Goal: Transaction & Acquisition: Download file/media

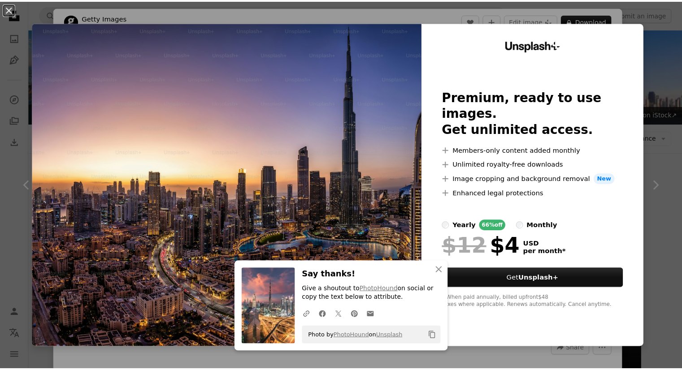
scroll to position [2367, 0]
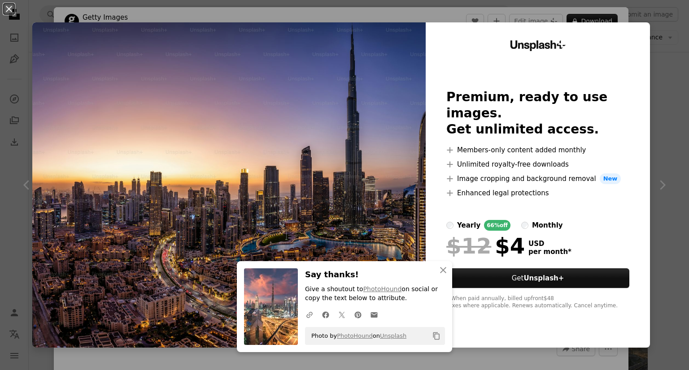
click at [665, 101] on div "An X shape An X shape Close Say thanks! Give a shoutout to PhotoHound on social…" at bounding box center [344, 185] width 689 height 370
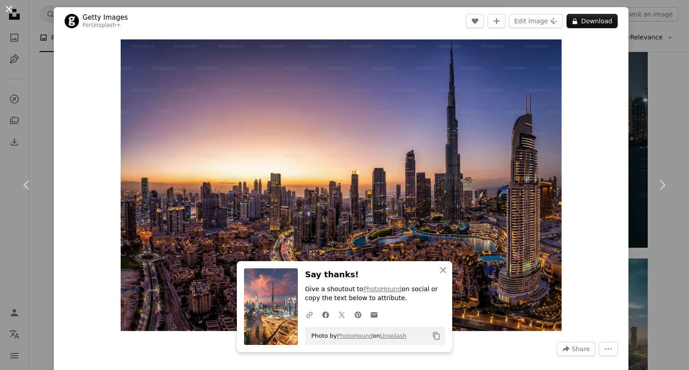
click at [11, 11] on button "An X shape" at bounding box center [9, 9] width 11 height 11
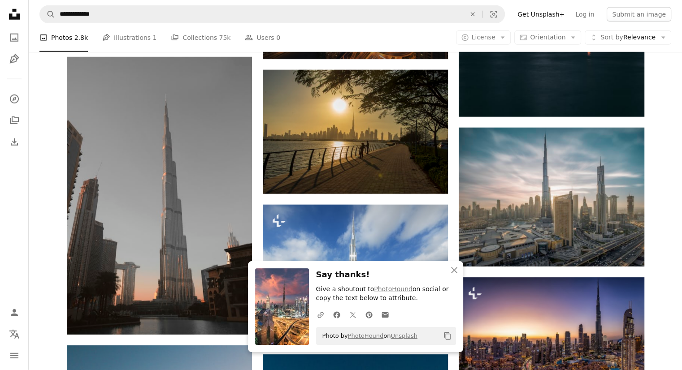
scroll to position [2630, 0]
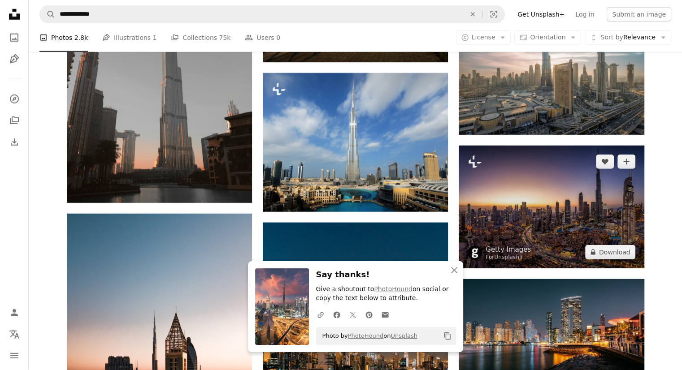
click at [628, 235] on img at bounding box center [551, 207] width 185 height 123
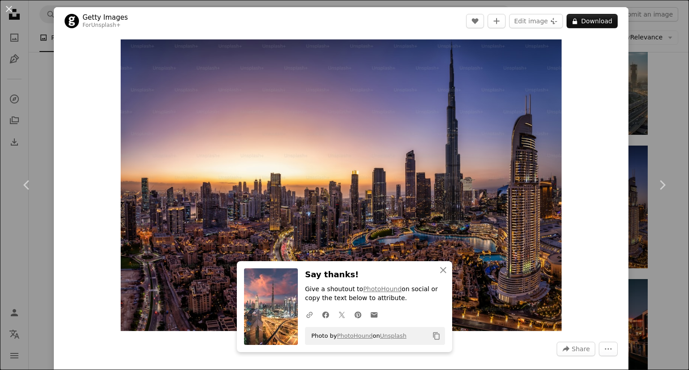
click at [635, 110] on div "An X shape Chevron left Chevron right An X shape Close Say thanks! Give a shout…" at bounding box center [344, 185] width 689 height 370
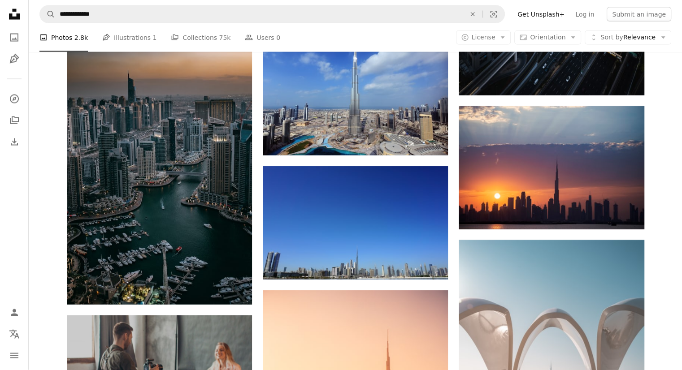
scroll to position [1855, 0]
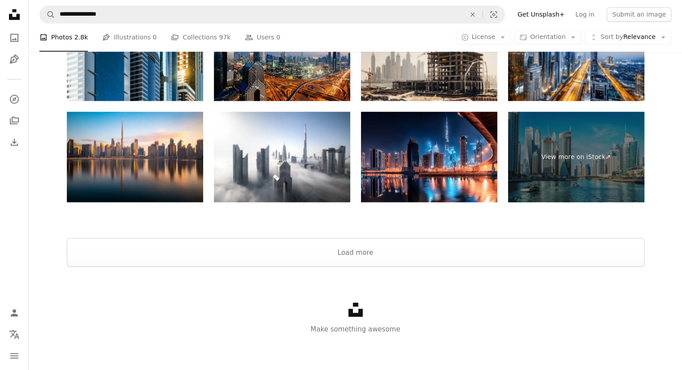
scroll to position [97, 0]
